Goal: Communication & Community: Participate in discussion

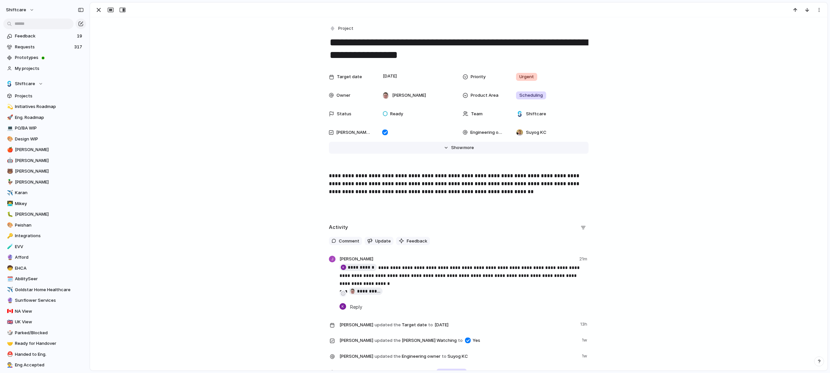
click at [441, 144] on button "Hide Show more" at bounding box center [459, 148] width 260 height 12
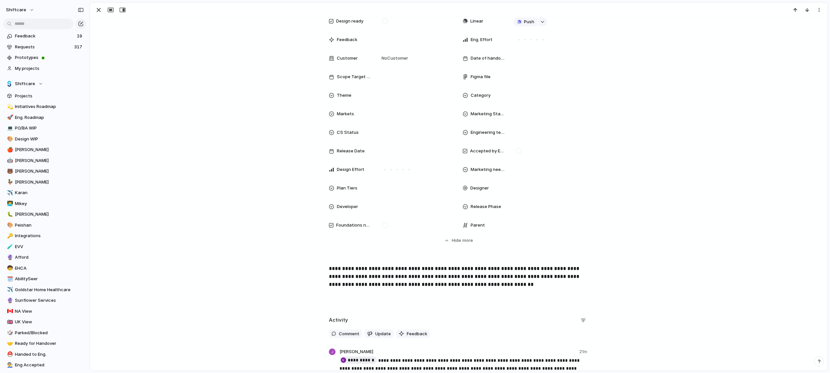
scroll to position [254, 0]
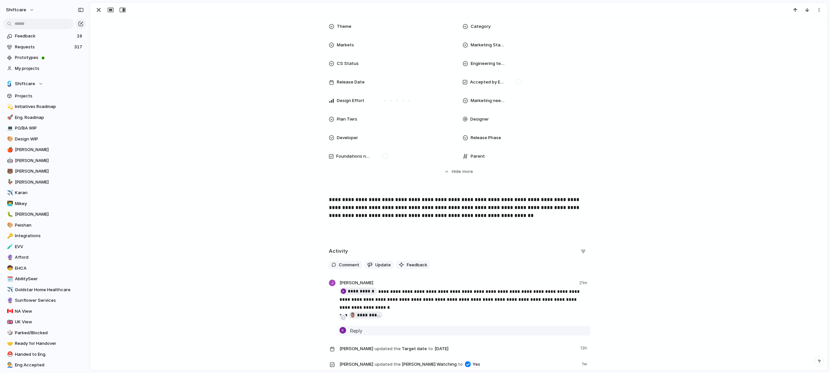
click at [360, 332] on span "Reply" at bounding box center [356, 330] width 12 height 7
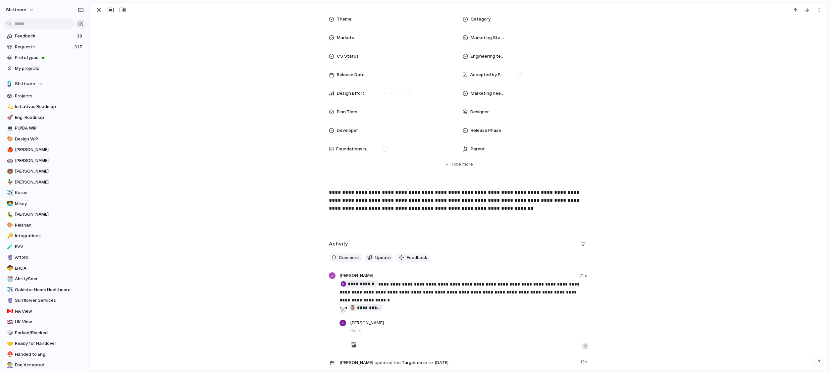
scroll to position [291, 0]
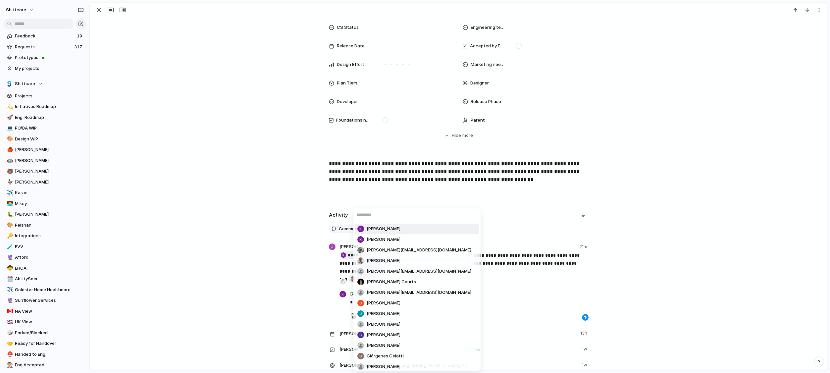
click at [244, 285] on div "[PERSON_NAME] Tomar [EMAIL_ADDRESS][DOMAIN_NAME] [PERSON_NAME] Kalk [EMAIL_ADDR…" at bounding box center [415, 186] width 830 height 373
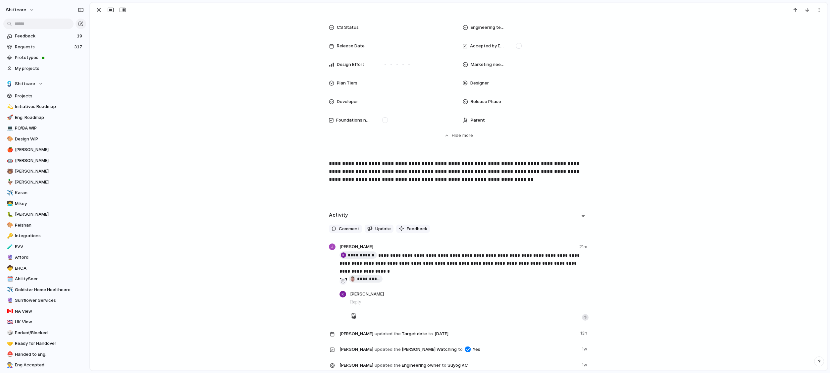
click at [292, 254] on div "**********" at bounding box center [459, 317] width 722 height 214
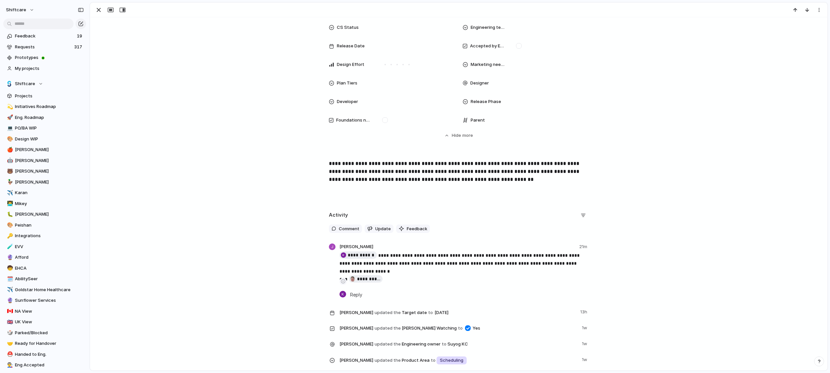
scroll to position [0, 0]
